Goal: Task Accomplishment & Management: Use online tool/utility

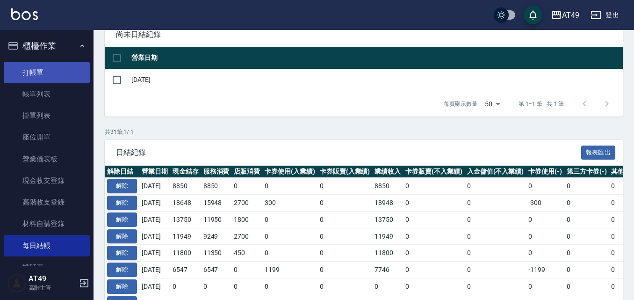
scroll to position [94, 0]
click at [33, 62] on link "打帳單" at bounding box center [47, 73] width 86 height 22
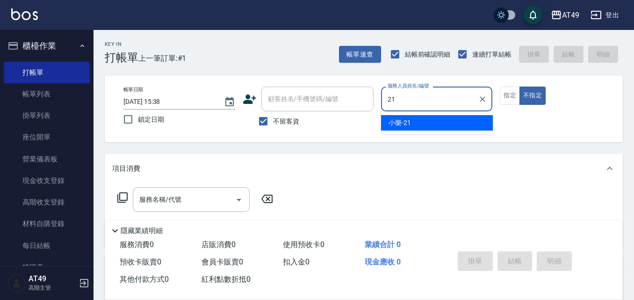
type input "小樂-21"
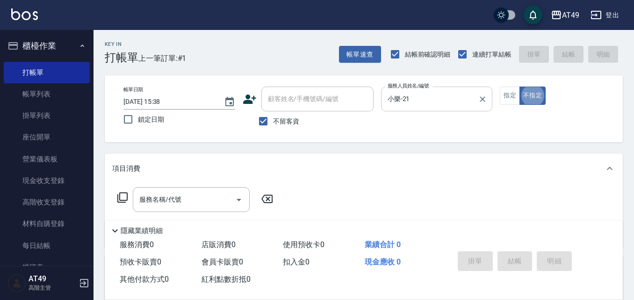
type button "false"
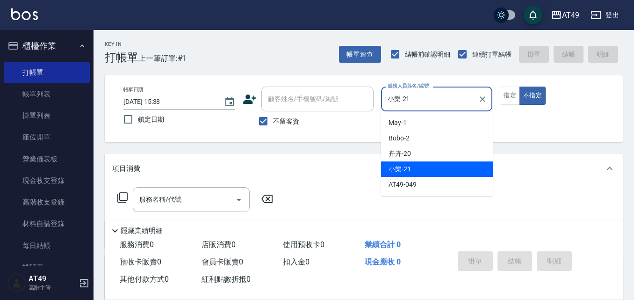
click at [427, 95] on input "小樂-21" at bounding box center [429, 99] width 89 height 16
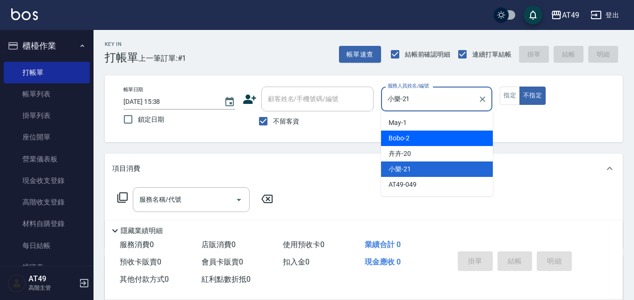
click at [421, 134] on div "Bobo -2" at bounding box center [437, 138] width 112 height 15
type input "Bobo-2"
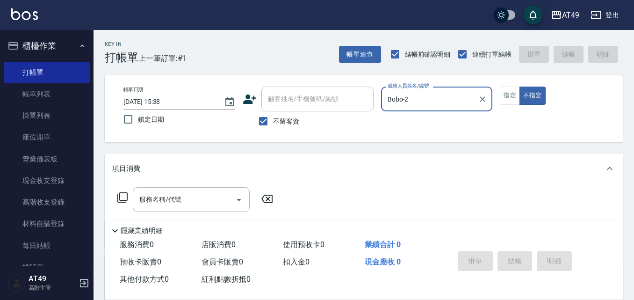
click at [520, 87] on button "不指定" at bounding box center [533, 96] width 26 height 18
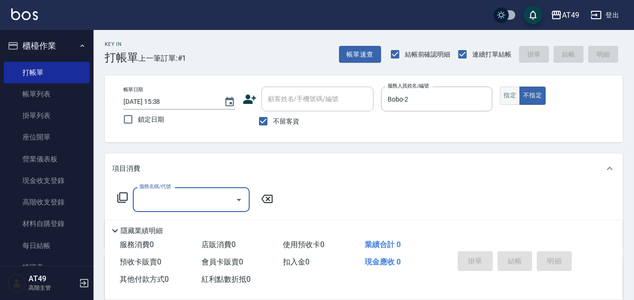
click at [514, 89] on button "指定" at bounding box center [510, 96] width 20 height 18
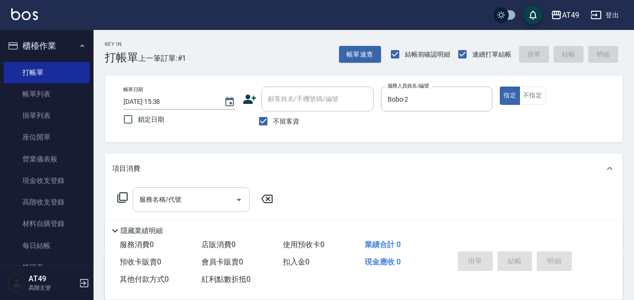
click at [160, 189] on div "服務名稱/代號" at bounding box center [191, 199] width 117 height 25
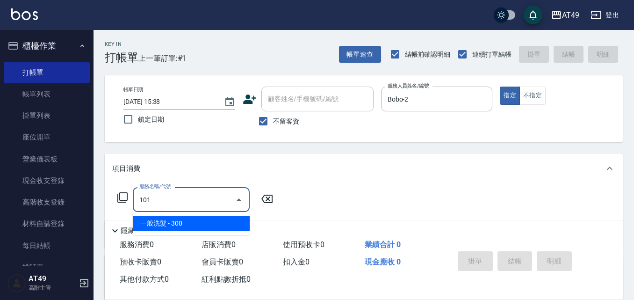
type input "一般洗髮(101)"
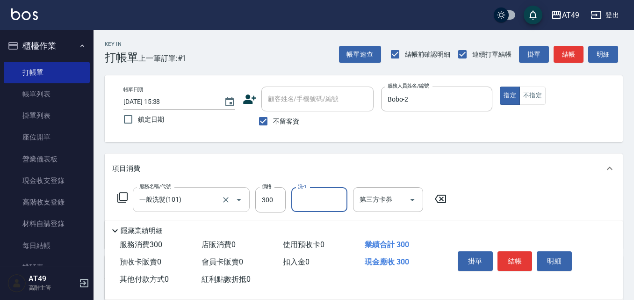
type input "1"
type input "小樂-21"
type input "精緻剪髮(201)"
click at [517, 247] on div "掛單 結帳 明細" at bounding box center [515, 261] width 122 height 29
click at [518, 254] on button "結帳" at bounding box center [515, 261] width 35 height 20
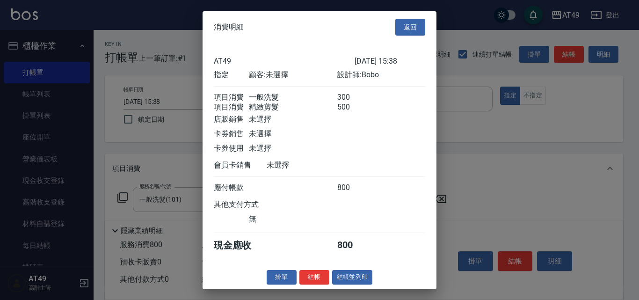
click at [320, 284] on button "結帳" at bounding box center [314, 277] width 30 height 15
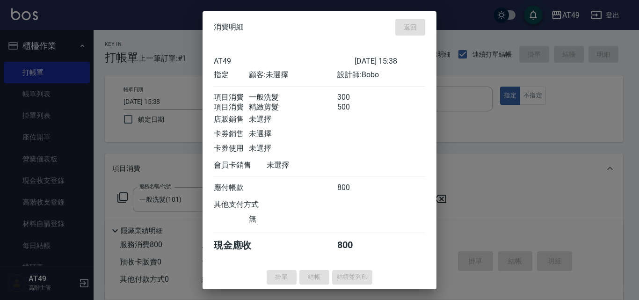
type input "[DATE] 15:39"
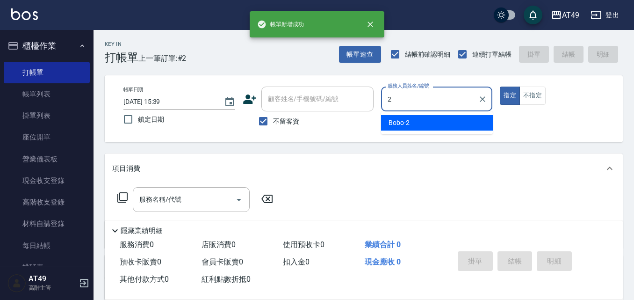
type input "Bobo-2"
type button "true"
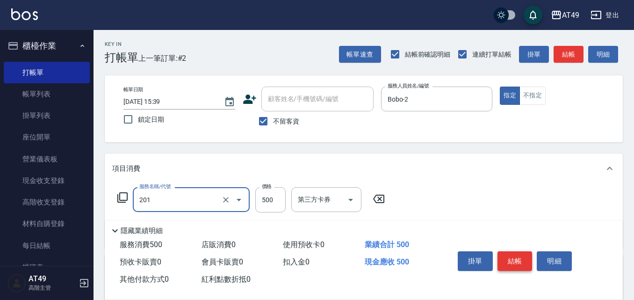
type input "精緻剪髮(201)"
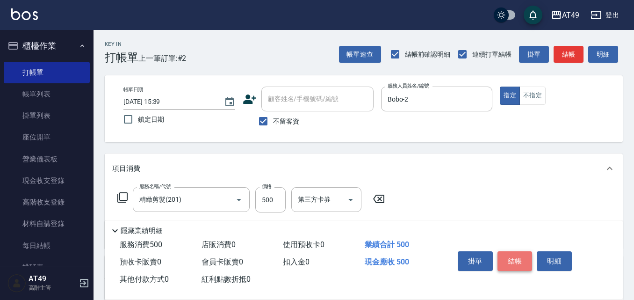
click at [524, 260] on button "結帳" at bounding box center [515, 261] width 35 height 20
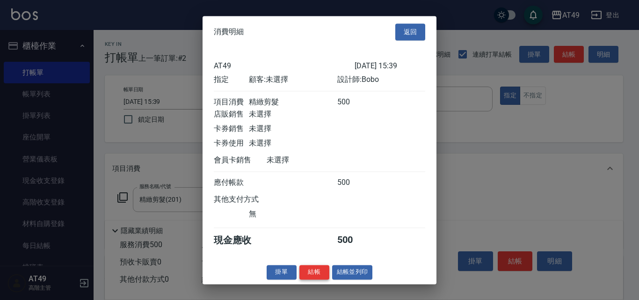
click at [320, 279] on button "結帳" at bounding box center [314, 272] width 30 height 15
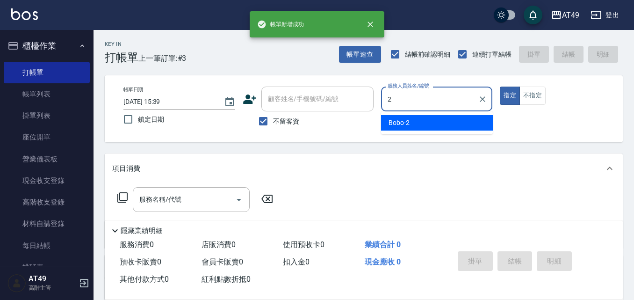
type input "Bobo-2"
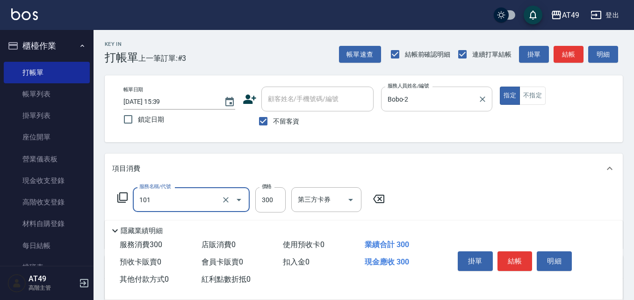
type input "一般洗髮(101)"
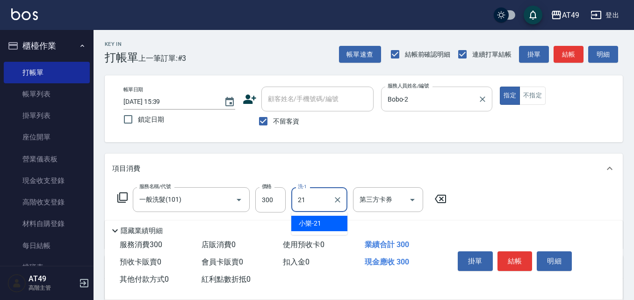
type input "小樂-21"
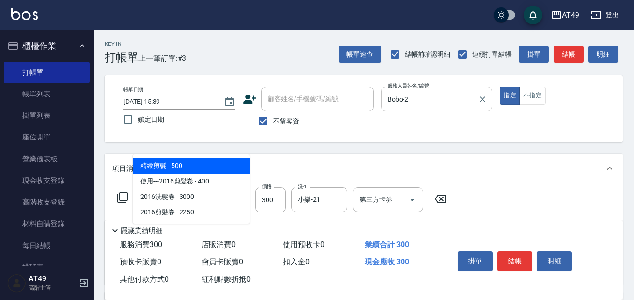
type input "精緻剪髮(201)"
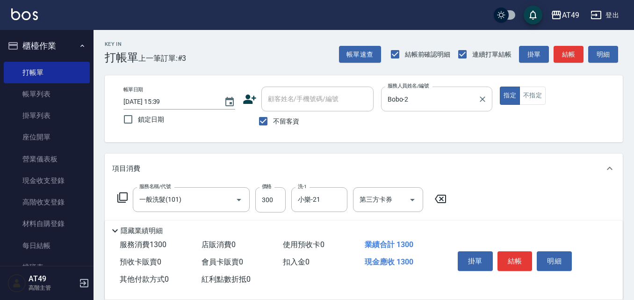
type input "精緻剪髮(201)"
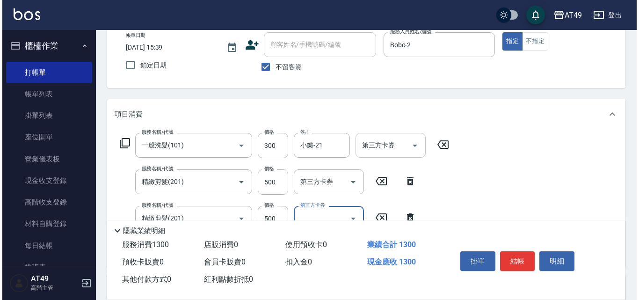
scroll to position [187, 0]
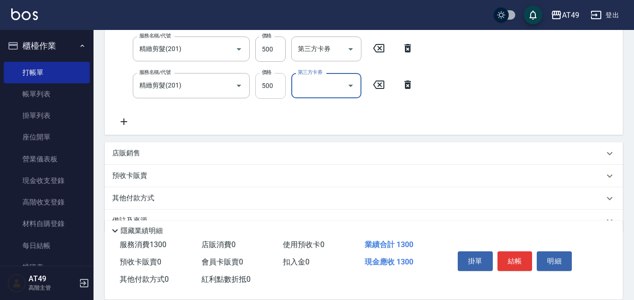
click at [274, 86] on input "500" at bounding box center [270, 85] width 30 height 25
type input "350"
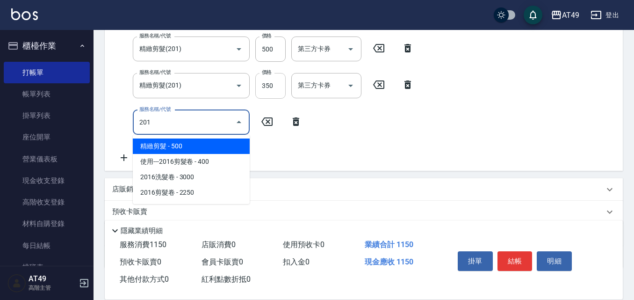
type input "精緻剪髮(201)"
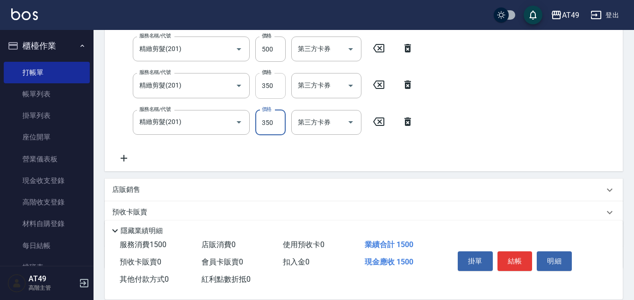
type input "350"
click at [513, 259] on button "結帳" at bounding box center [515, 261] width 35 height 20
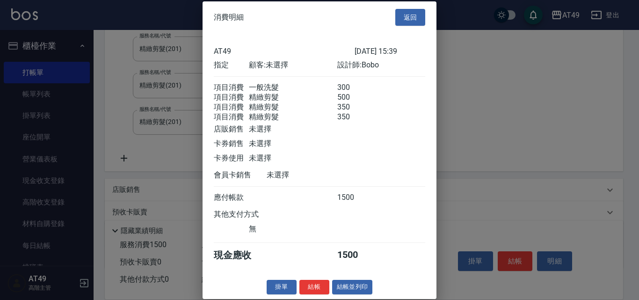
scroll to position [15, 0]
click at [320, 283] on button "結帳" at bounding box center [314, 287] width 30 height 15
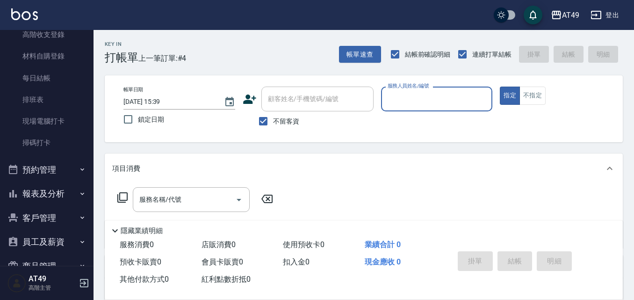
scroll to position [187, 0]
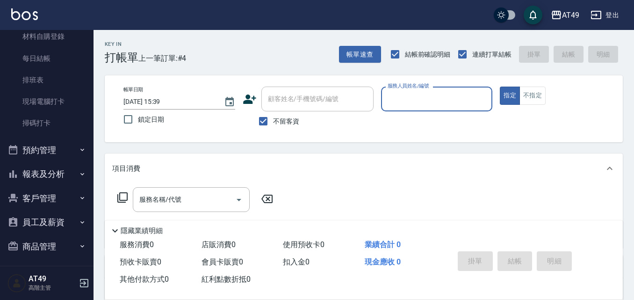
click at [29, 171] on button "報表及分析" at bounding box center [47, 174] width 86 height 24
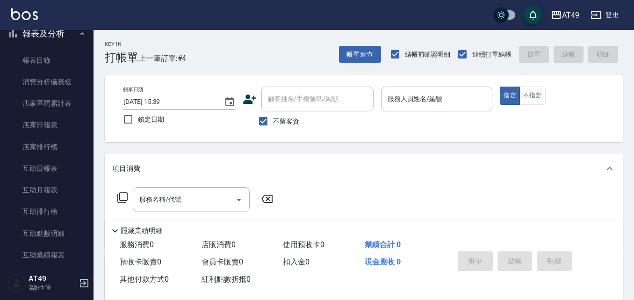
scroll to position [515, 0]
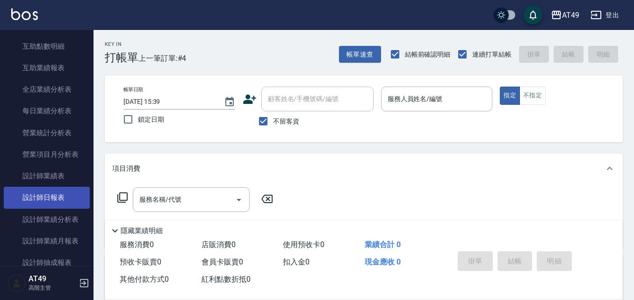
click at [46, 193] on link "設計師日報表" at bounding box center [47, 198] width 86 height 22
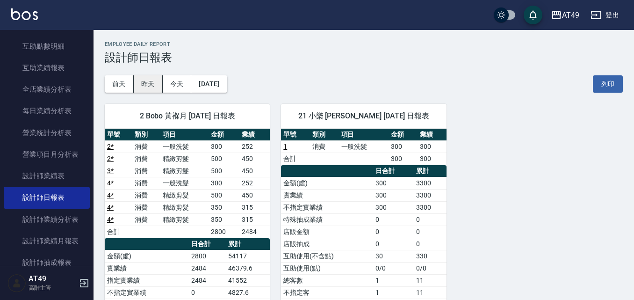
click at [151, 87] on button "昨天" at bounding box center [148, 83] width 29 height 17
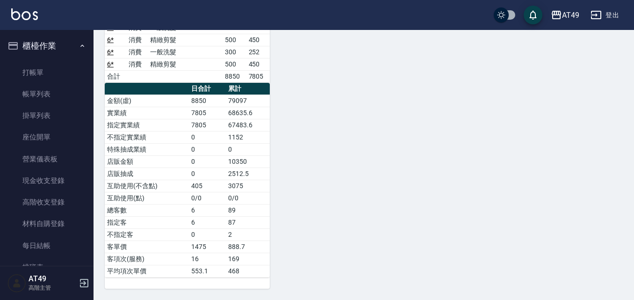
click at [30, 69] on link "打帳單" at bounding box center [47, 73] width 86 height 22
